Goal: Task Accomplishment & Management: Manage account settings

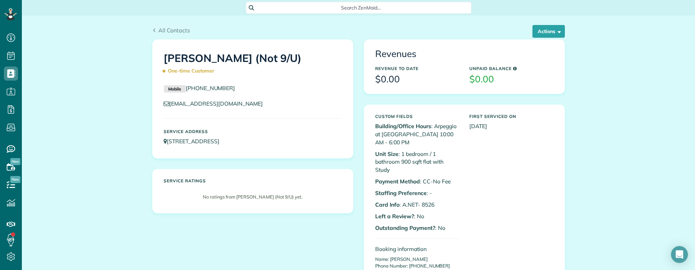
scroll to position [78, 0]
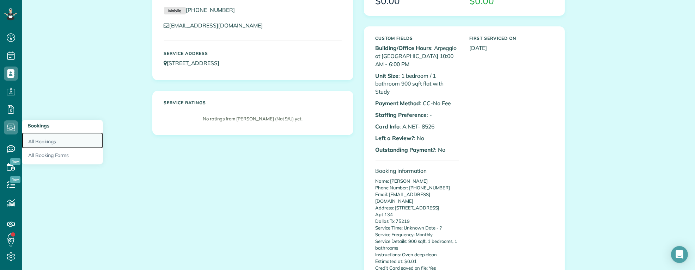
click at [42, 140] on link "All Bookings" at bounding box center [62, 140] width 81 height 16
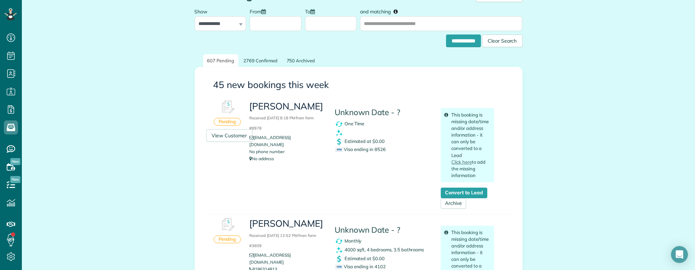
scroll to position [39, 0]
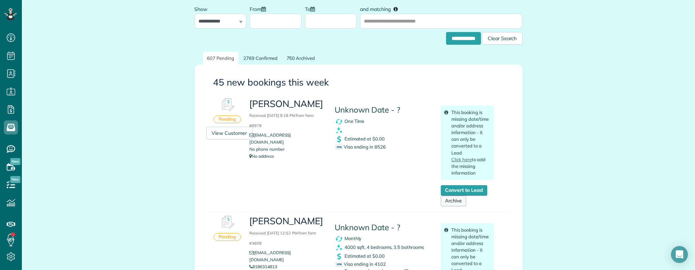
click at [454, 202] on link "Archive" at bounding box center [452, 201] width 25 height 11
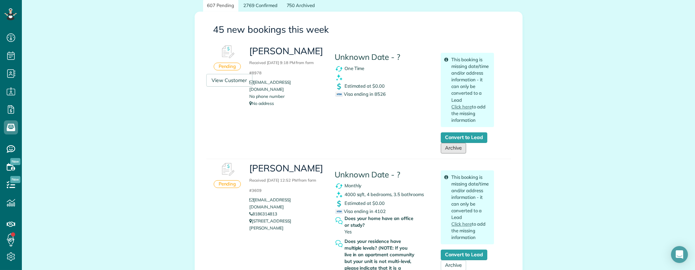
scroll to position [117, 0]
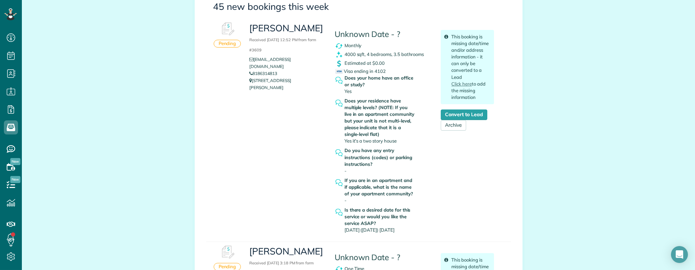
scroll to position [117, 0]
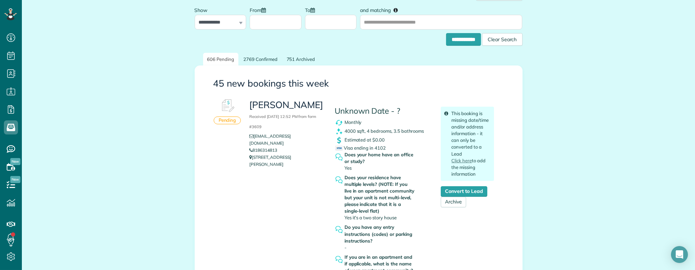
scroll to position [0, 0]
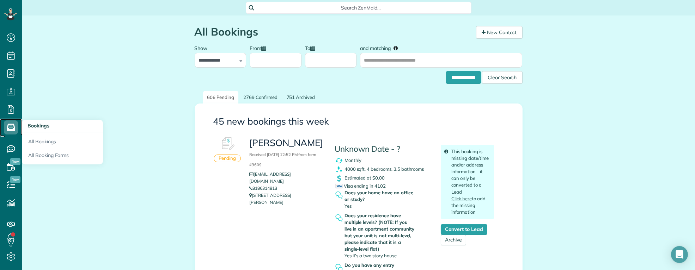
click at [8, 128] on use at bounding box center [11, 127] width 8 height 7
click at [40, 141] on link "All Bookings" at bounding box center [62, 140] width 81 height 16
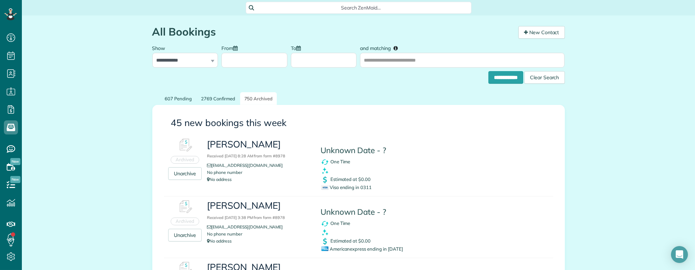
scroll to position [3, 3]
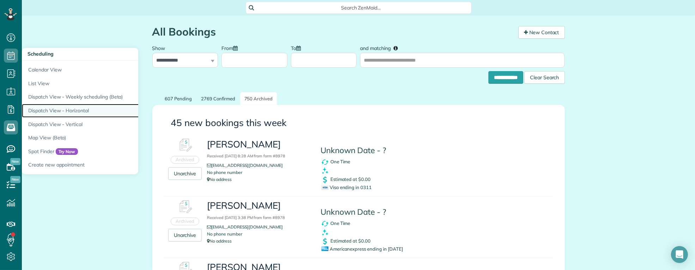
click at [72, 108] on link "Dispatch View - Horizontal" at bounding box center [110, 111] width 176 height 14
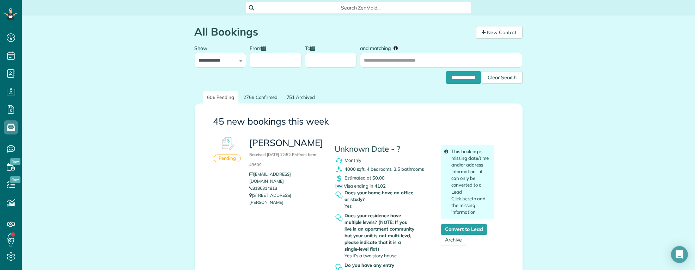
click at [258, 93] on link "2769 Confirmed" at bounding box center [260, 97] width 42 height 13
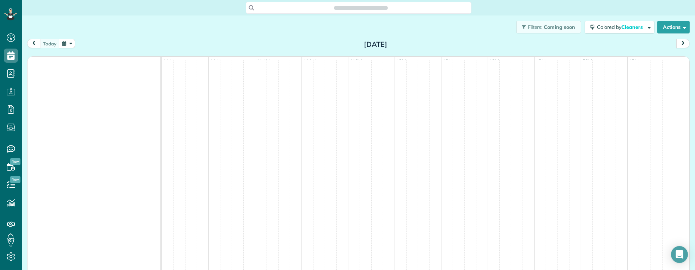
scroll to position [3, 3]
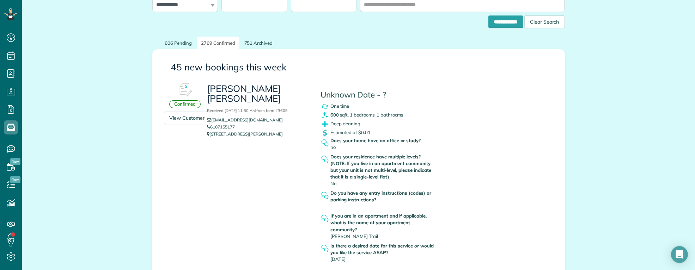
scroll to position [78, 0]
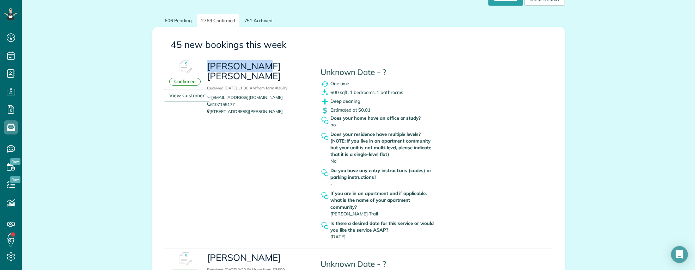
drag, startPoint x: 204, startPoint y: 66, endPoint x: 265, endPoint y: 68, distance: 61.3
click at [265, 68] on h3 "Justin Mark Received September 22, 2025 11:30 AM from form #3609" at bounding box center [258, 76] width 103 height 30
copy h3 "[PERSON_NAME] [PERSON_NAME]"
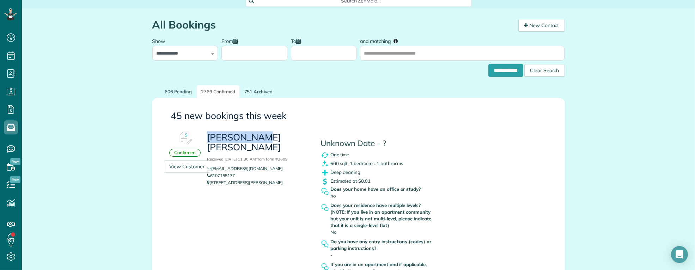
scroll to position [0, 0]
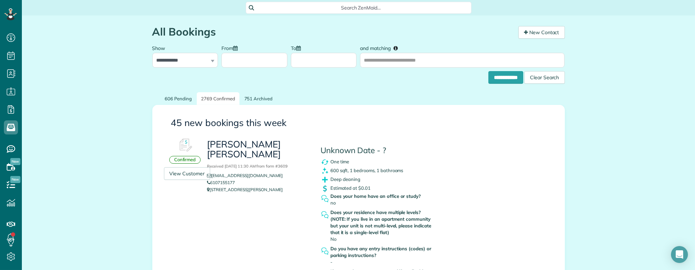
click at [319, 5] on span "Search ZenMaid…" at bounding box center [361, 7] width 214 height 7
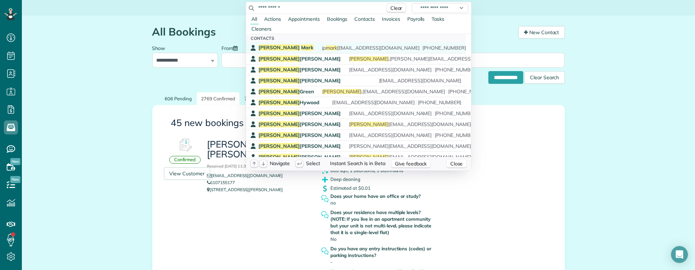
type input "**********"
click at [301, 47] on span "Mark" at bounding box center [307, 47] width 12 height 6
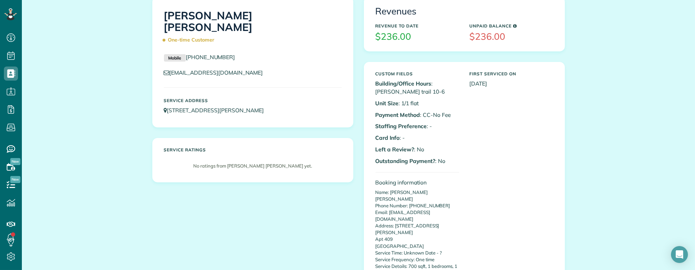
scroll to position [78, 0]
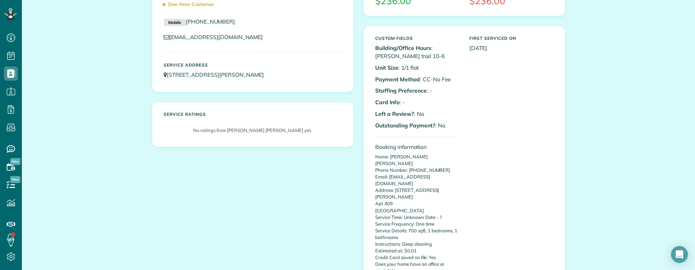
drag, startPoint x: 66, startPoint y: 163, endPoint x: 94, endPoint y: 163, distance: 27.5
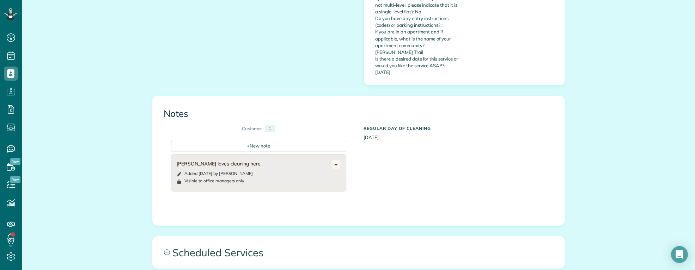
scroll to position [587, 0]
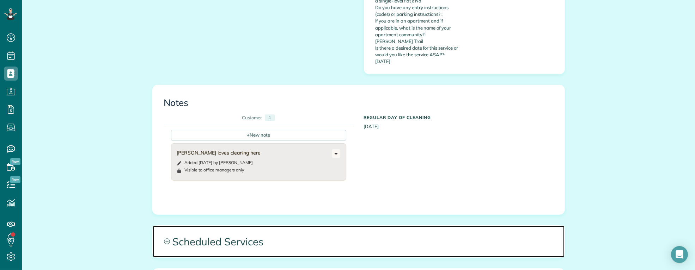
click at [302, 226] on span "Scheduled Services" at bounding box center [359, 242] width 412 height 32
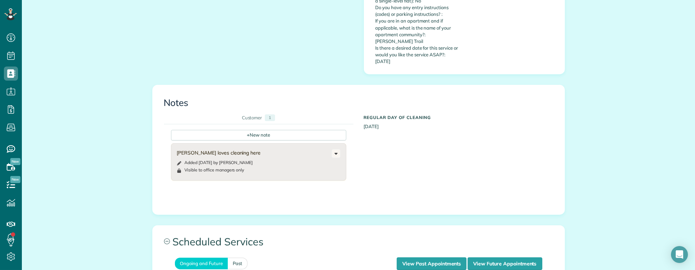
click at [482, 258] on link "View Future Appointments" at bounding box center [504, 264] width 74 height 13
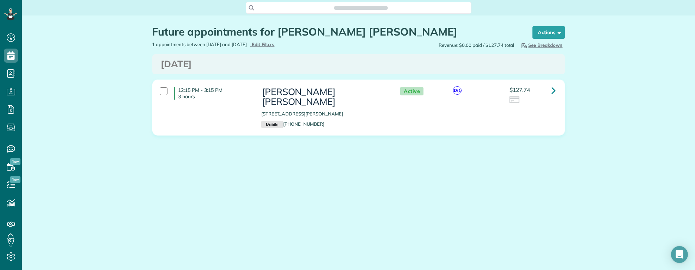
scroll to position [3, 3]
click at [549, 91] on link at bounding box center [554, 91] width 14 height 14
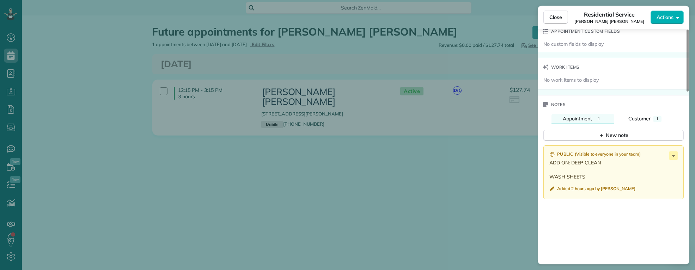
scroll to position [548, 0]
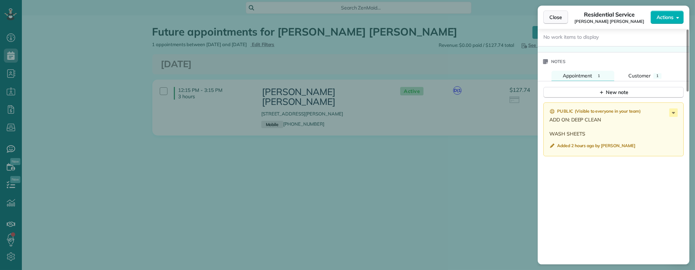
click at [548, 20] on button "Close" at bounding box center [555, 17] width 25 height 13
